Goal: Transaction & Acquisition: Purchase product/service

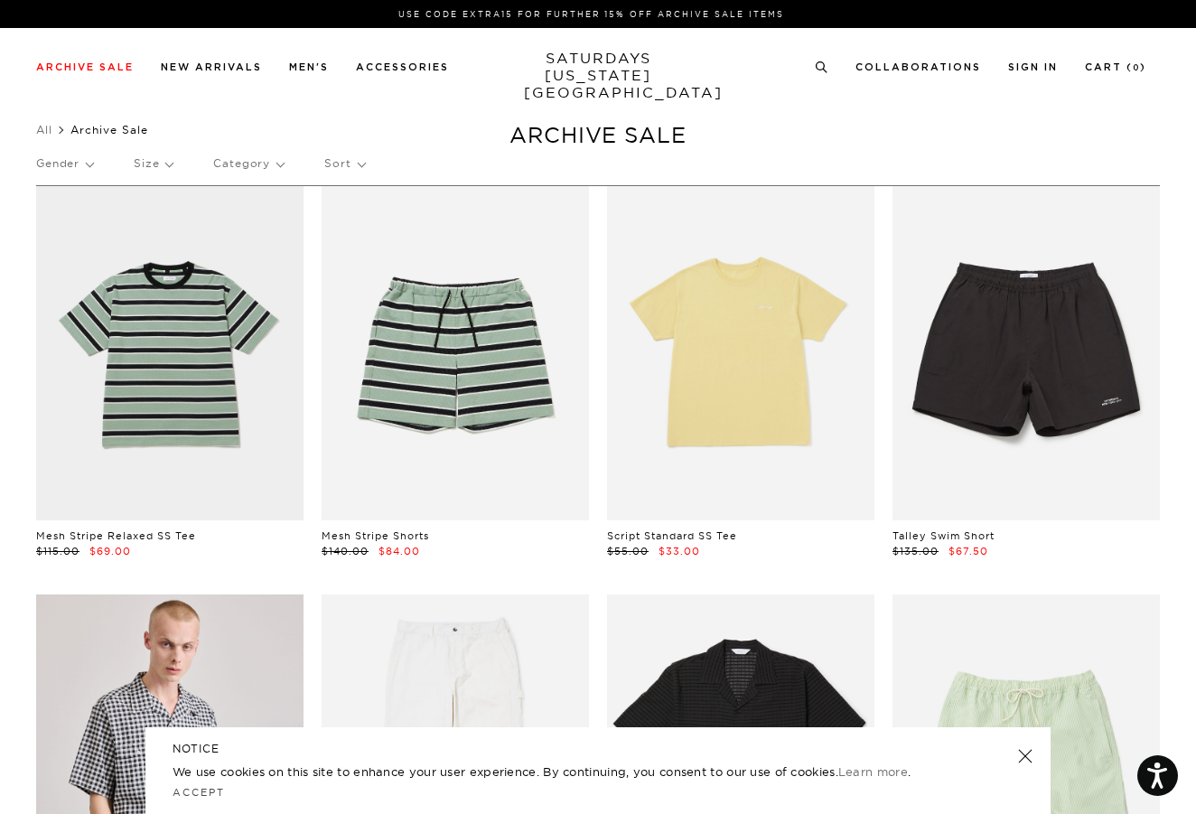
click at [70, 163] on p "Gender" at bounding box center [64, 164] width 57 height 42
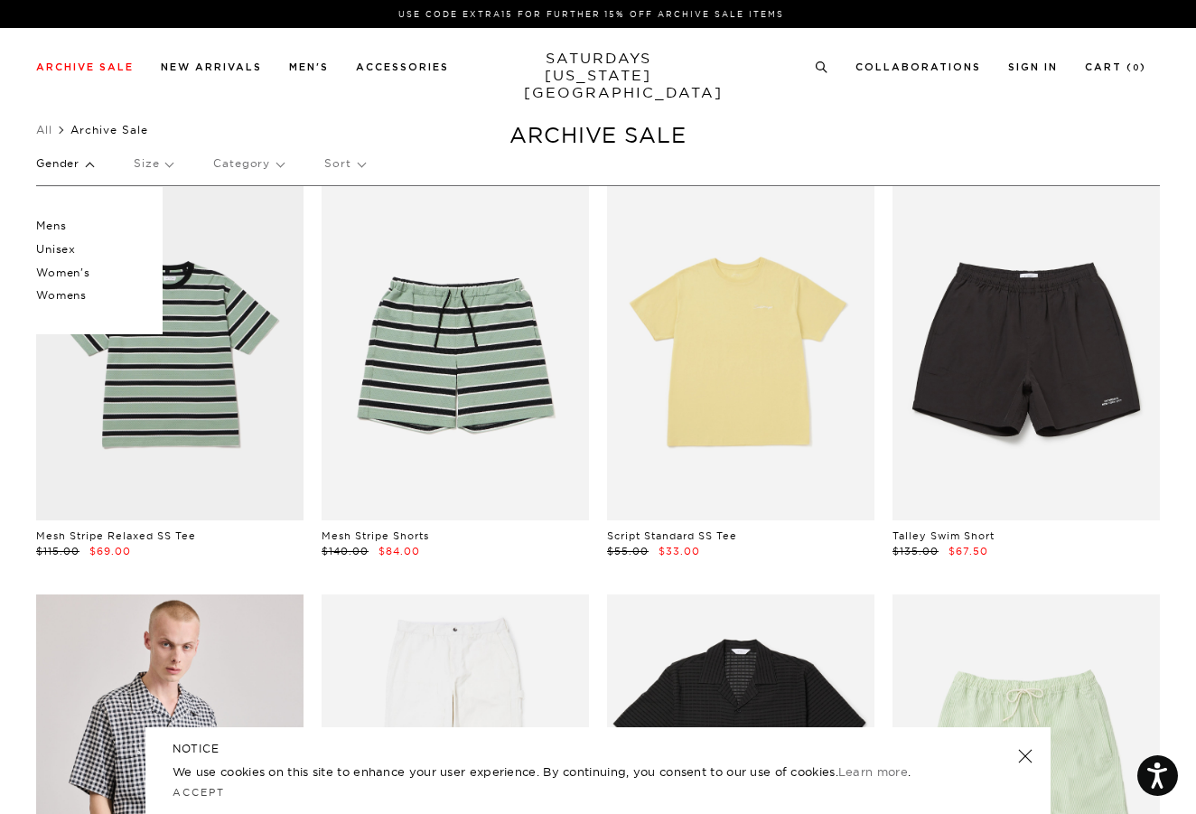
click at [75, 273] on p "Women's" at bounding box center [90, 272] width 108 height 23
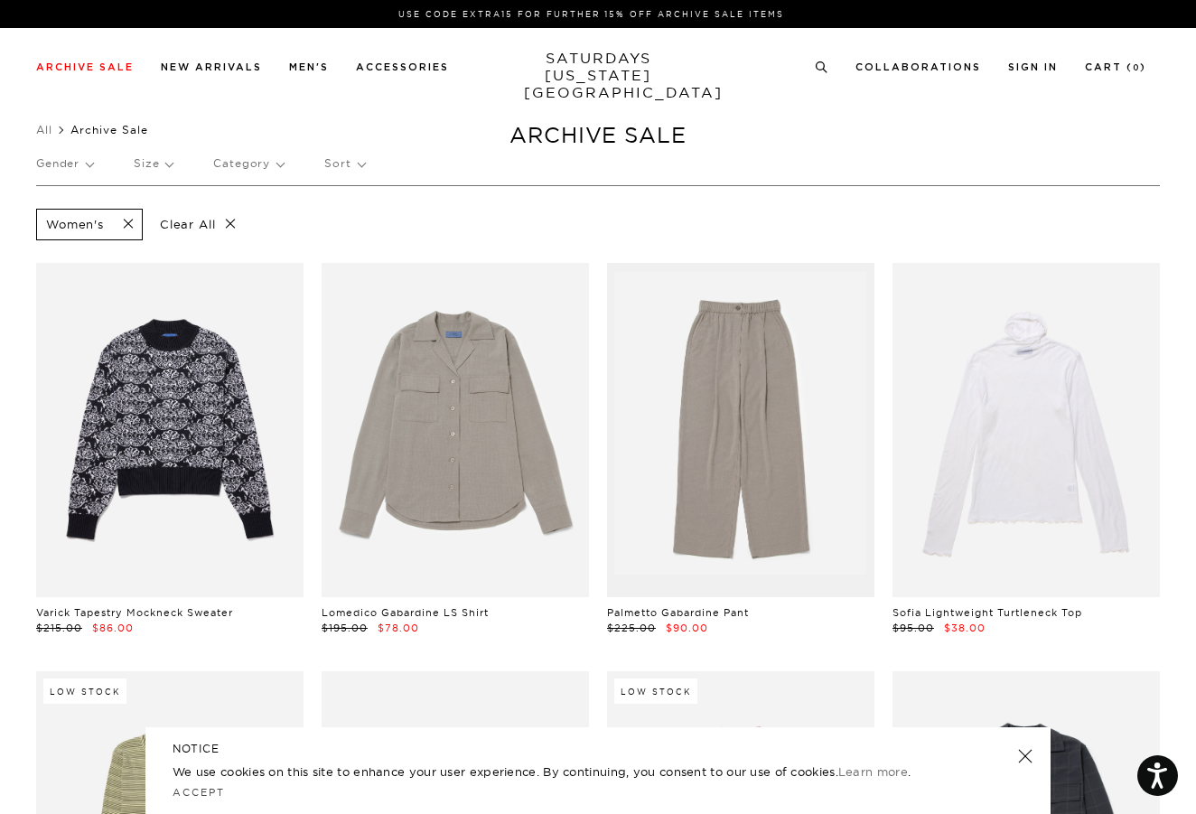
click at [207, 227] on p "Clear All" at bounding box center [198, 225] width 93 height 32
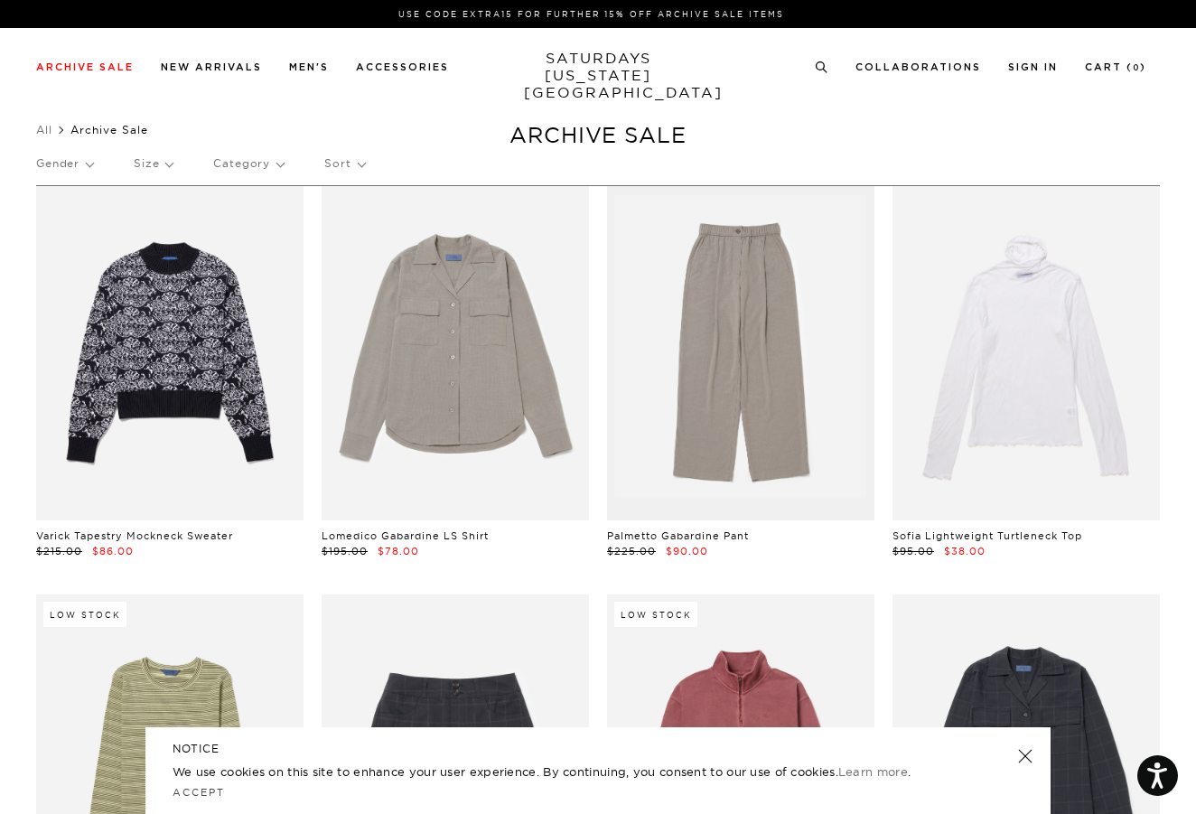
click at [78, 164] on p "Gender" at bounding box center [64, 164] width 57 height 42
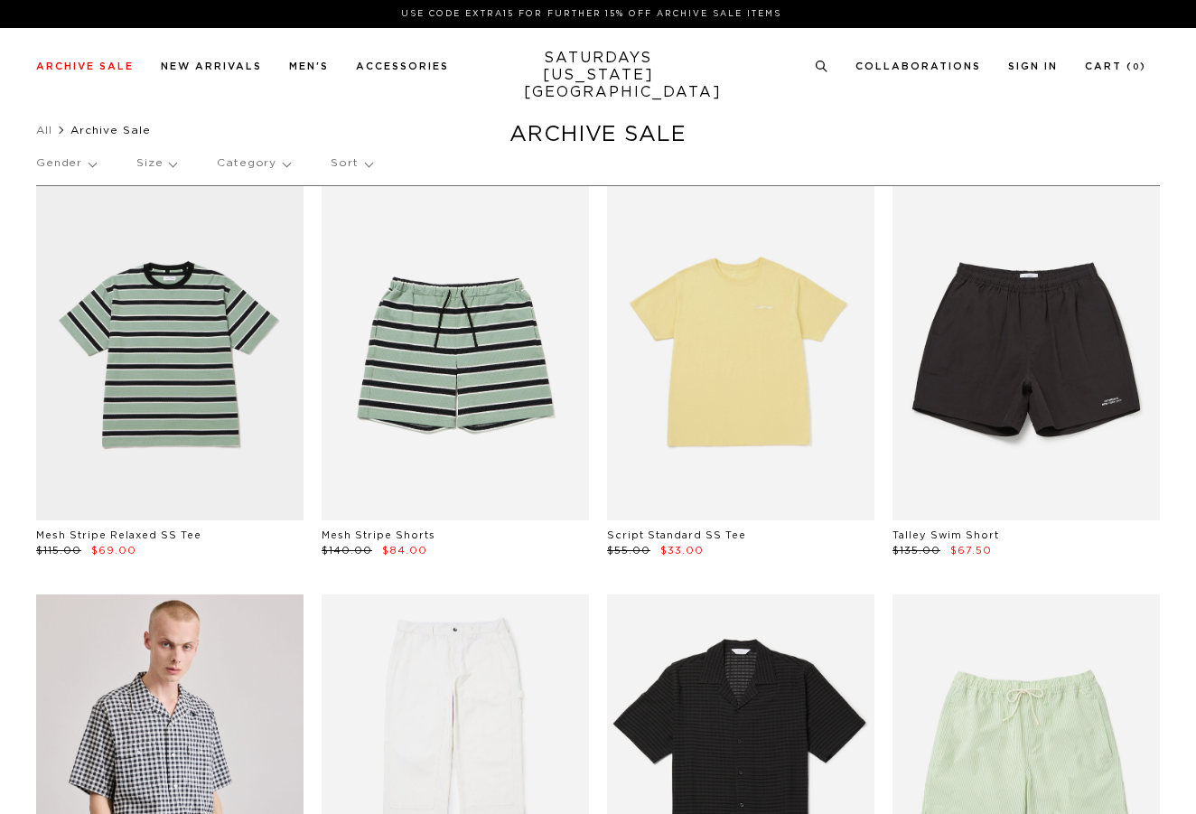
click at [61, 162] on p "Gender" at bounding box center [66, 164] width 60 height 42
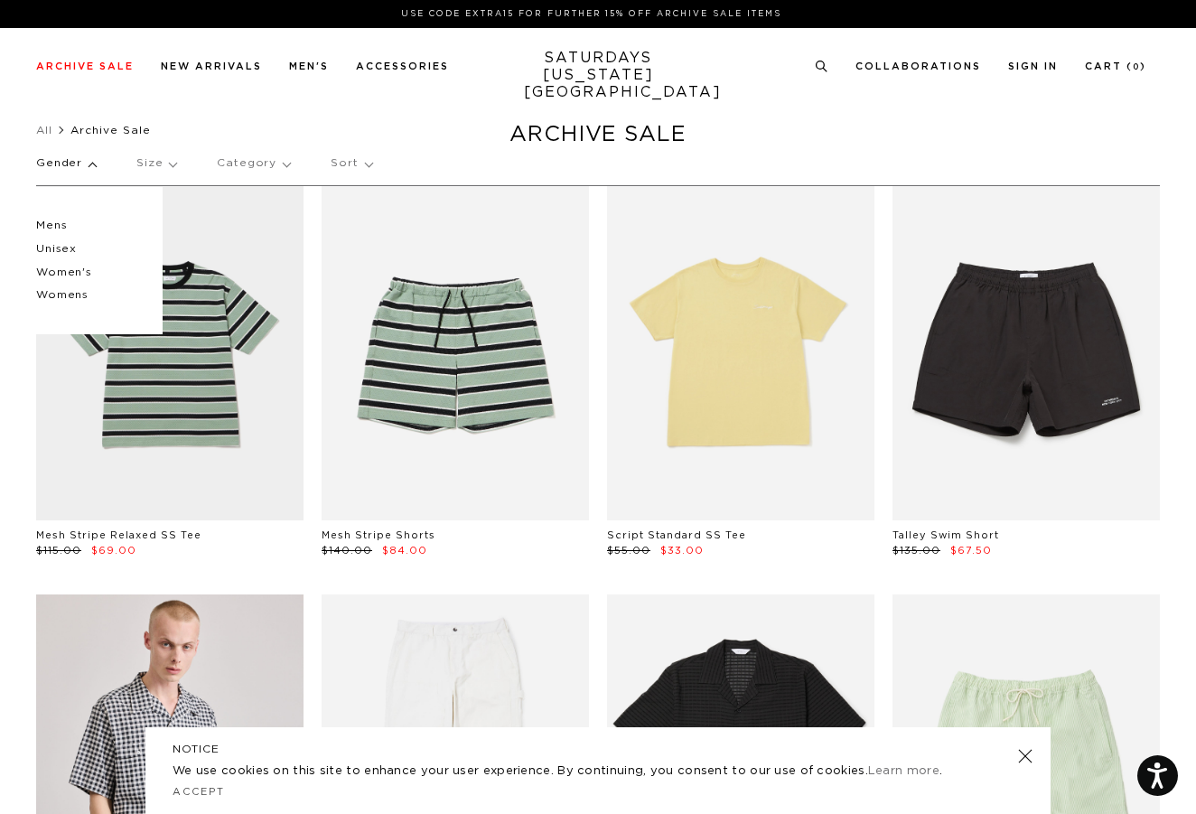
click at [63, 245] on p "Unisex" at bounding box center [90, 249] width 108 height 23
